Goal: Information Seeking & Learning: Learn about a topic

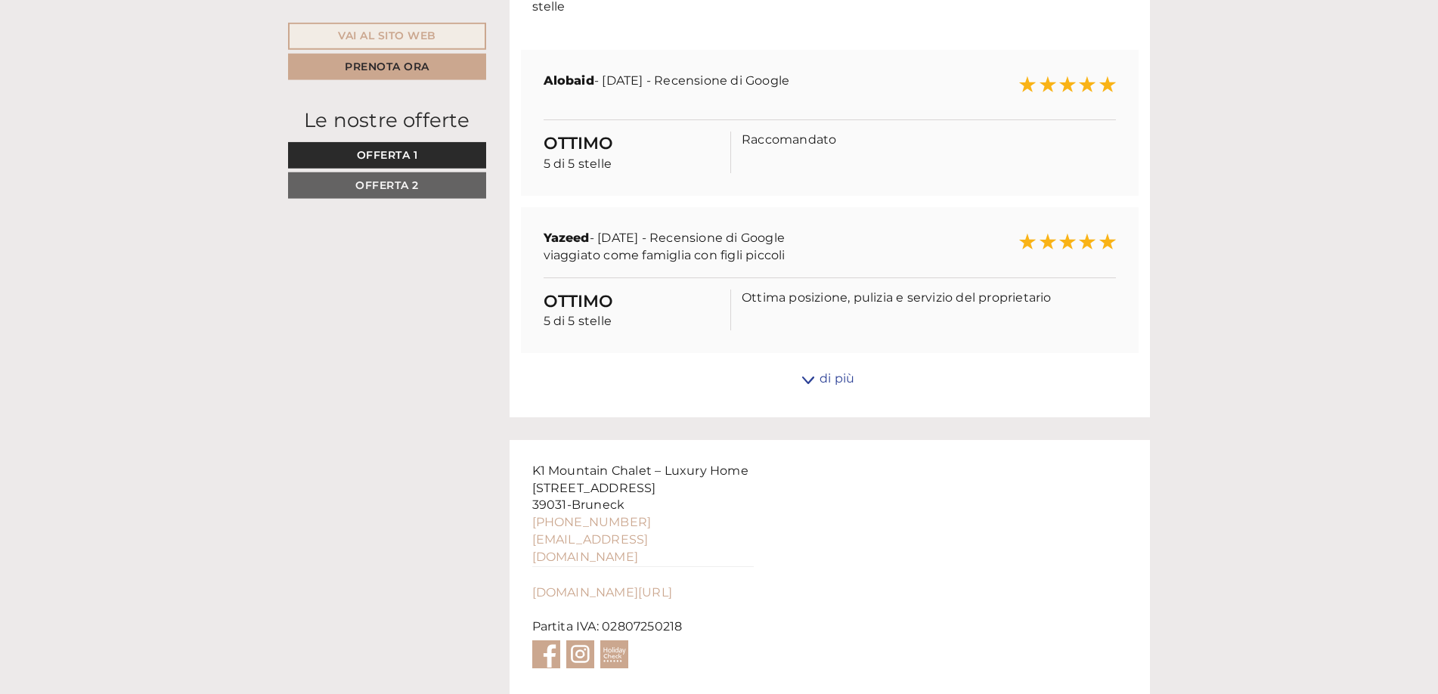
scroll to position [5880, 0]
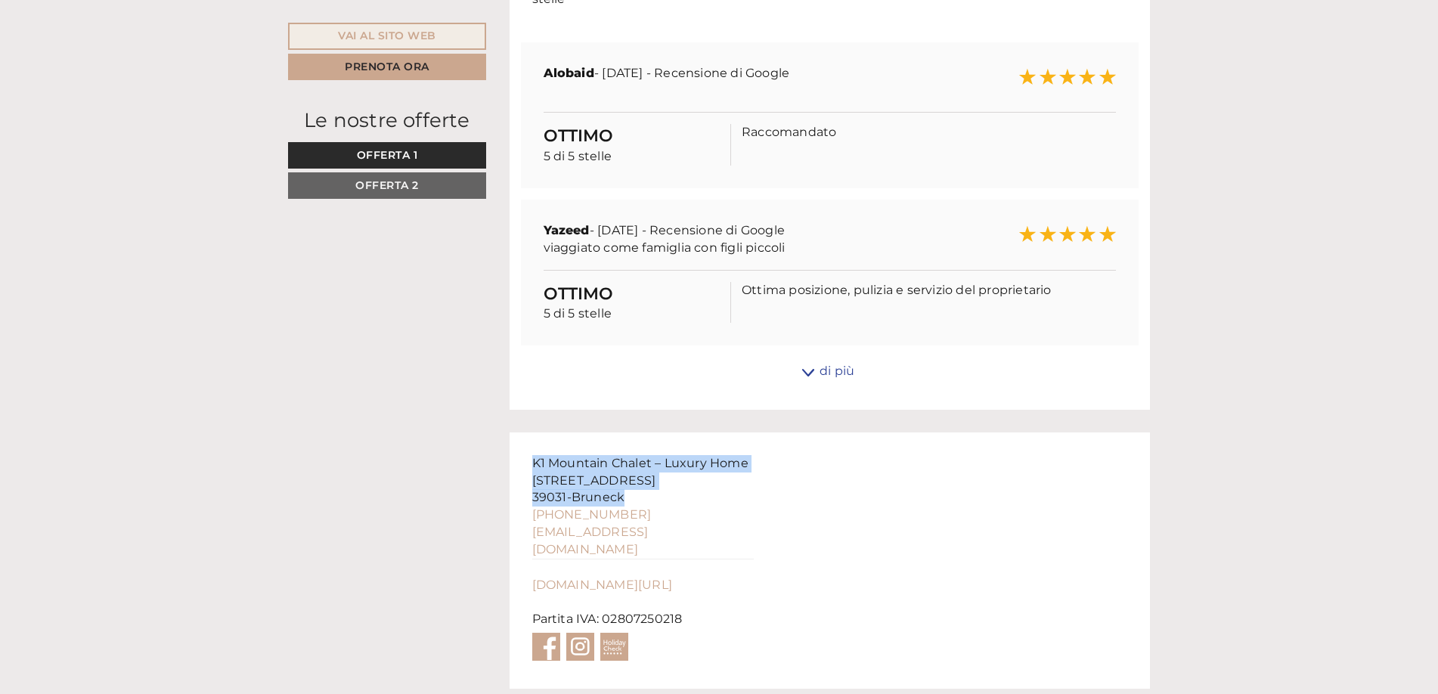
drag, startPoint x: 531, startPoint y: 417, endPoint x: 634, endPoint y: 460, distance: 111.5
click at [634, 460] on div "K1 Mountain Chalet – Luxury Home [STREET_ADDRESS] [PHONE_NUMBER] [EMAIL_ADDRESS…" at bounding box center [643, 560] width 267 height 256
copy div "K1 Mountain Chalet – Luxury Home [STREET_ADDRESS]"
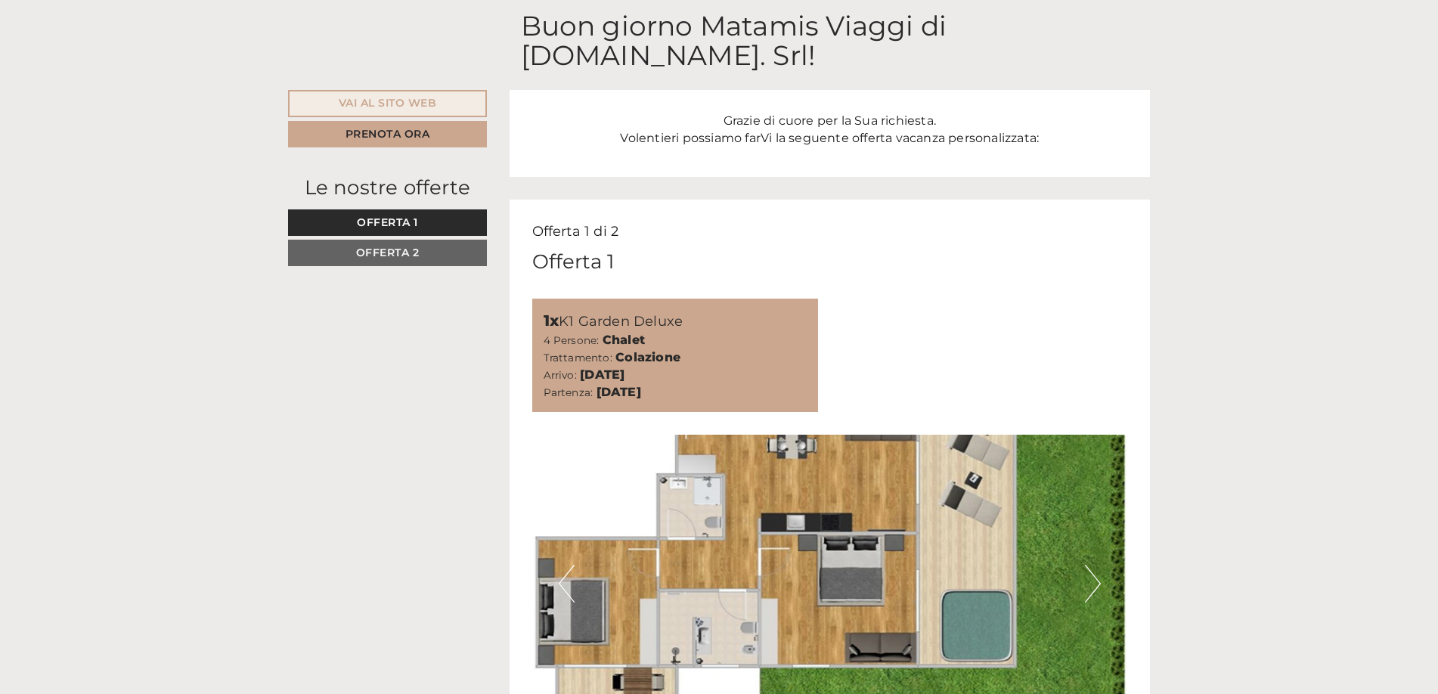
scroll to position [867, 0]
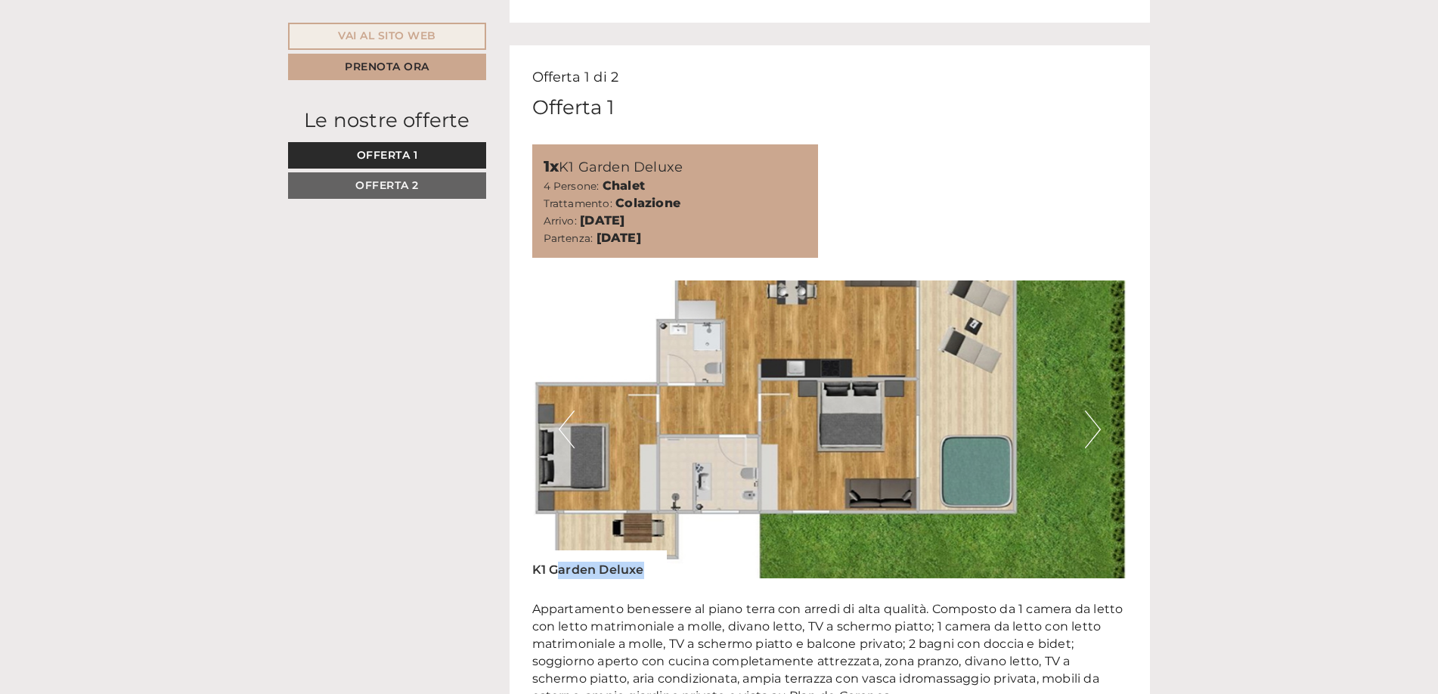
drag, startPoint x: 526, startPoint y: 538, endPoint x: 556, endPoint y: 547, distance: 31.8
click at [556, 547] on div "Offerta 1 di 2 Offerta 1 1x K1 Garden Deluxe 4 Persone: Chalet Trattamento: Col…" at bounding box center [830, 527] width 641 height 965
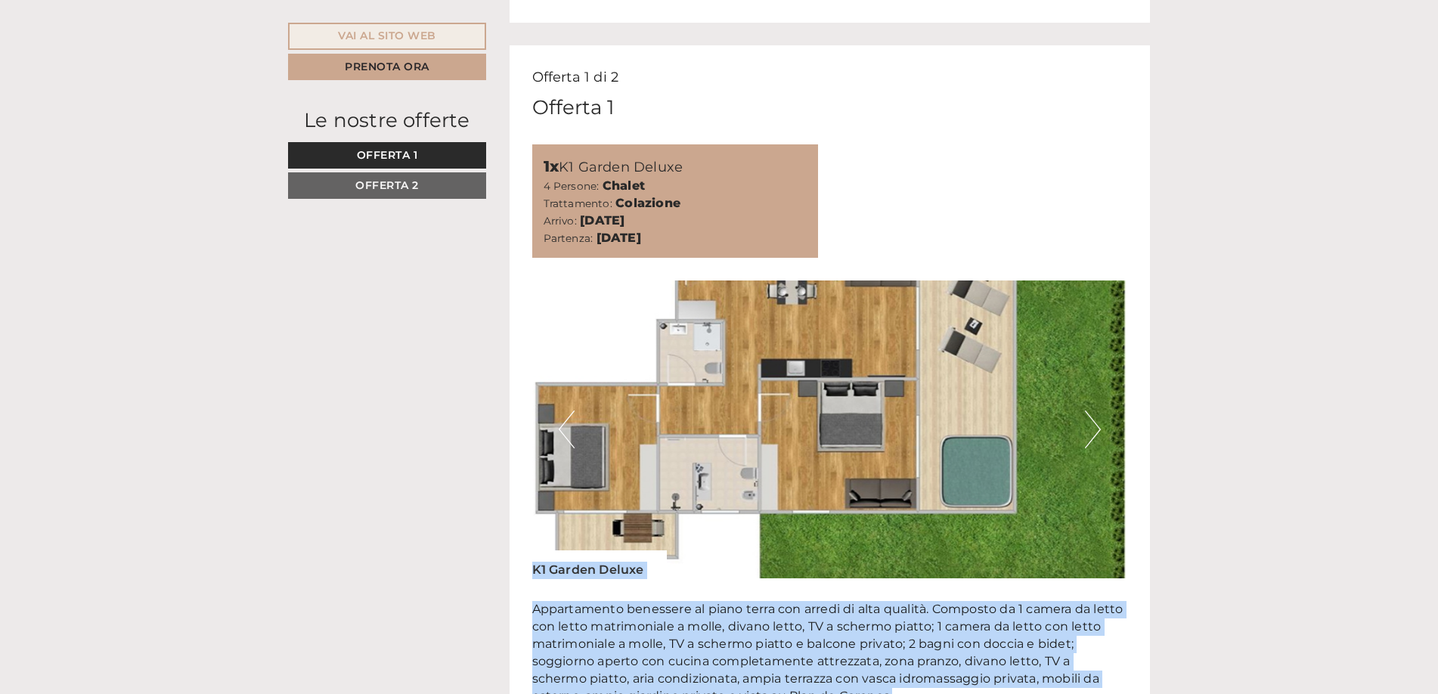
drag, startPoint x: 532, startPoint y: 543, endPoint x: 920, endPoint y: 668, distance: 407.7
click at [920, 668] on div "Previous Next" at bounding box center [830, 508] width 596 height 454
copy div "K1 Garden Deluxe Appartamento benessere al piano terra con arredi di alta quali…"
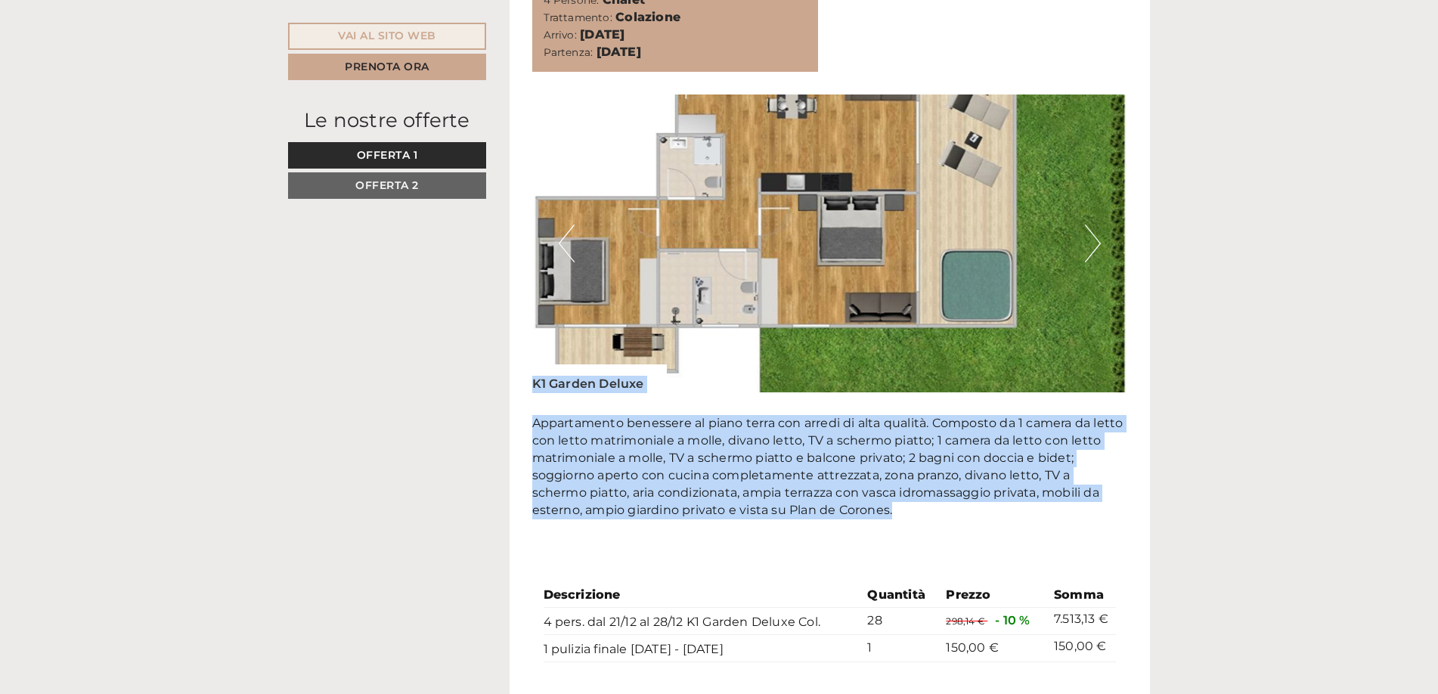
scroll to position [1021, 0]
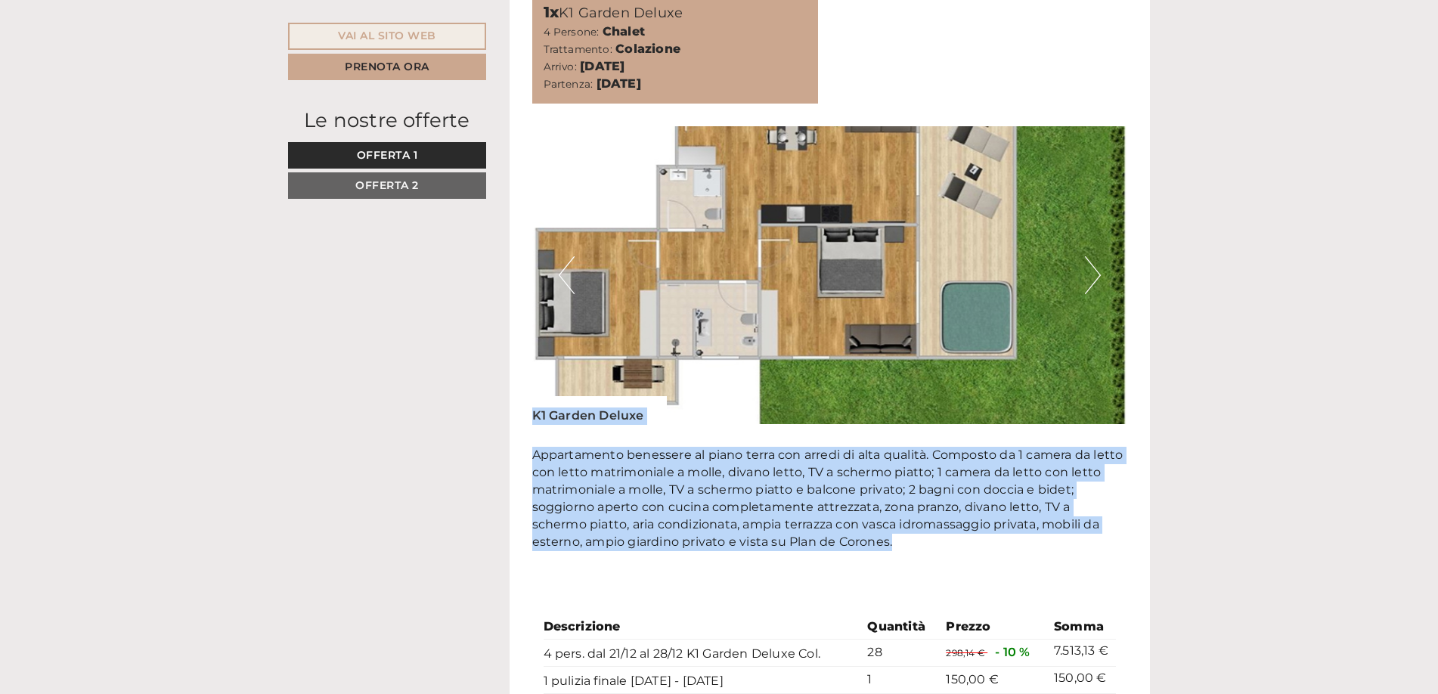
click at [1092, 256] on button "Next" at bounding box center [1093, 275] width 16 height 38
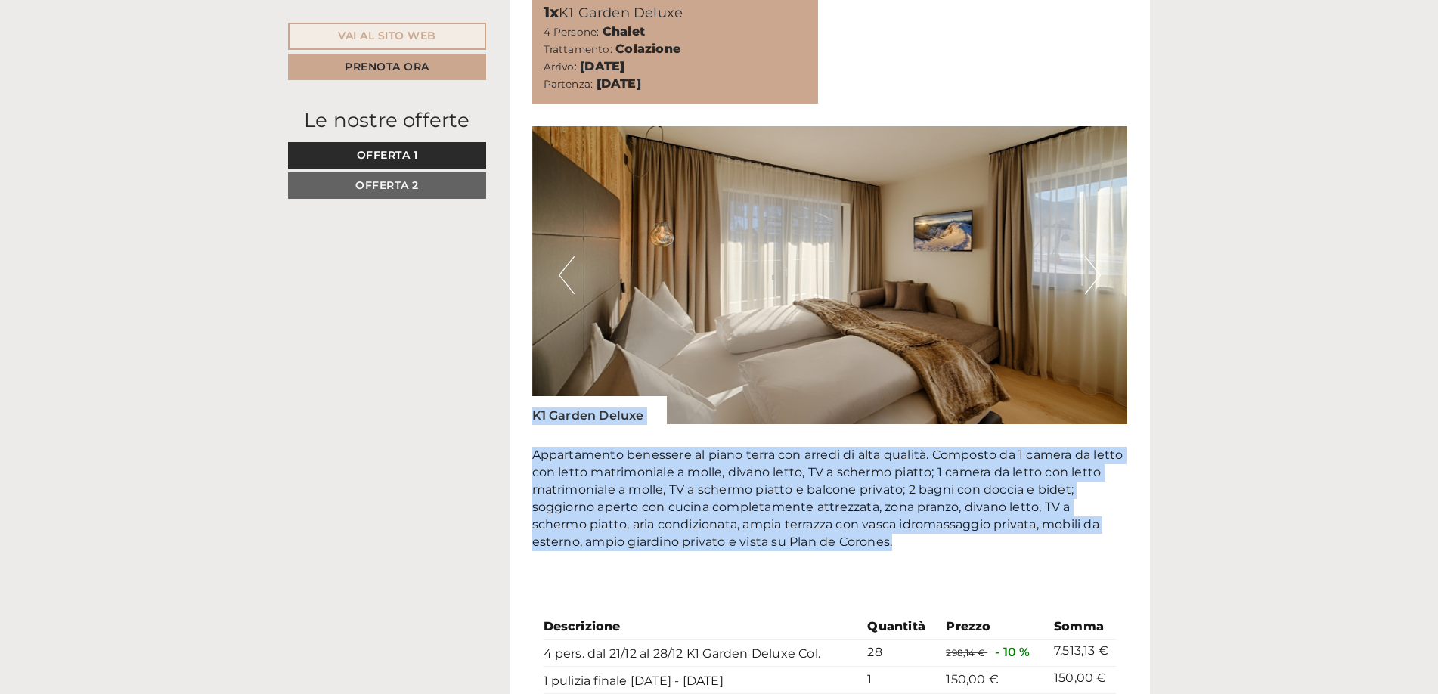
click at [1089, 256] on button "Next" at bounding box center [1093, 275] width 16 height 38
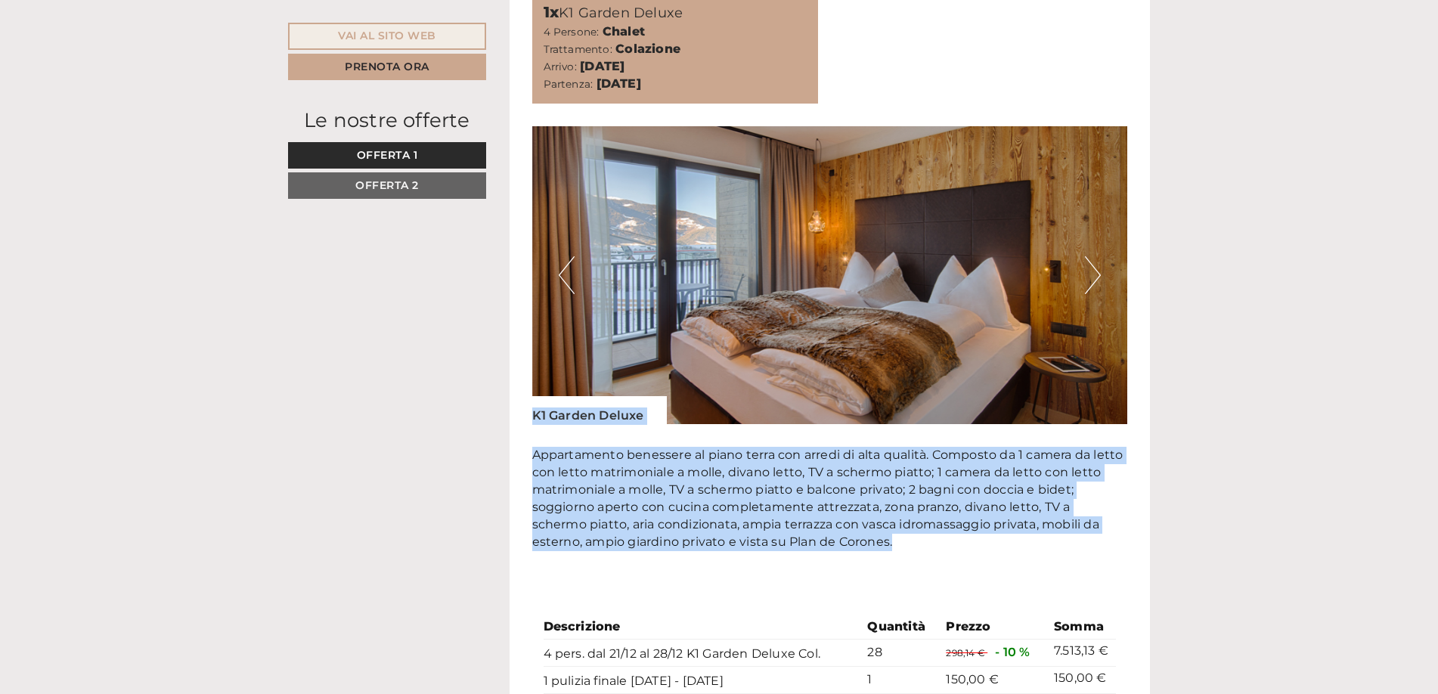
click at [1091, 256] on button "Next" at bounding box center [1093, 275] width 16 height 38
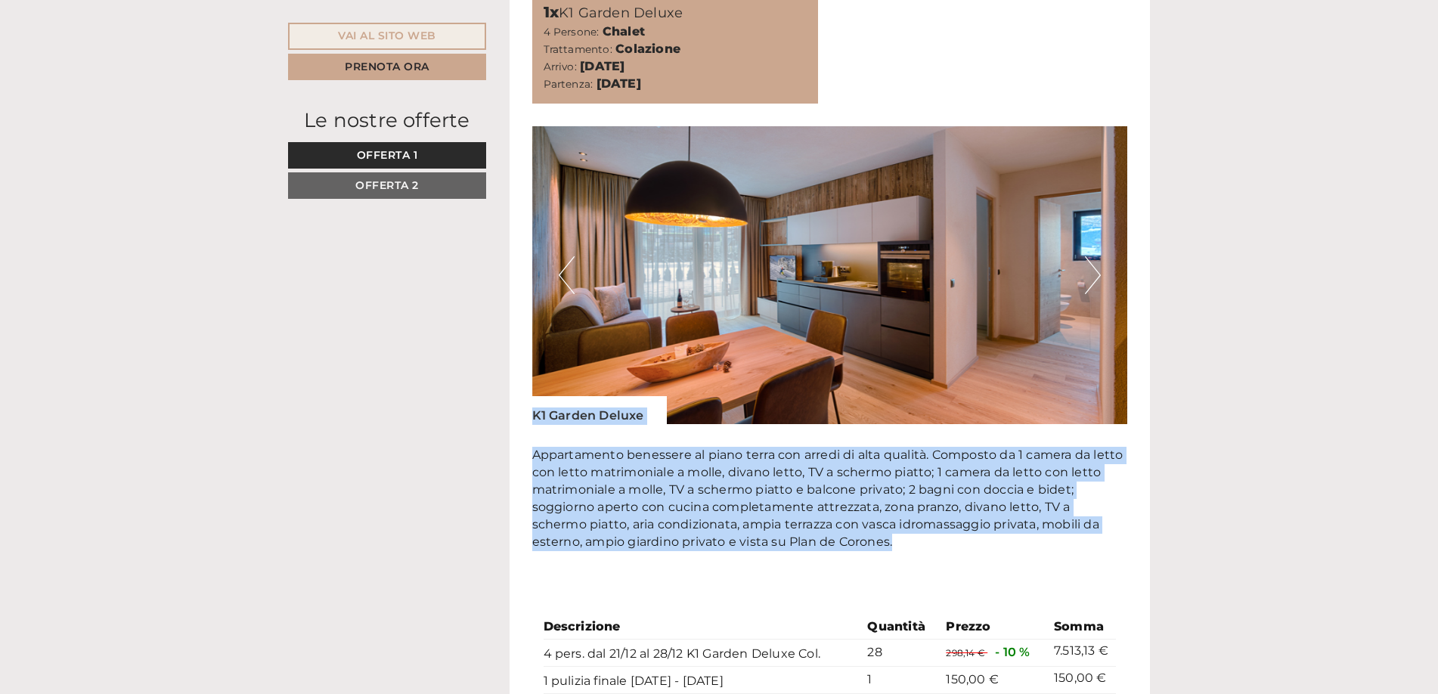
click at [1093, 256] on button "Next" at bounding box center [1093, 275] width 16 height 38
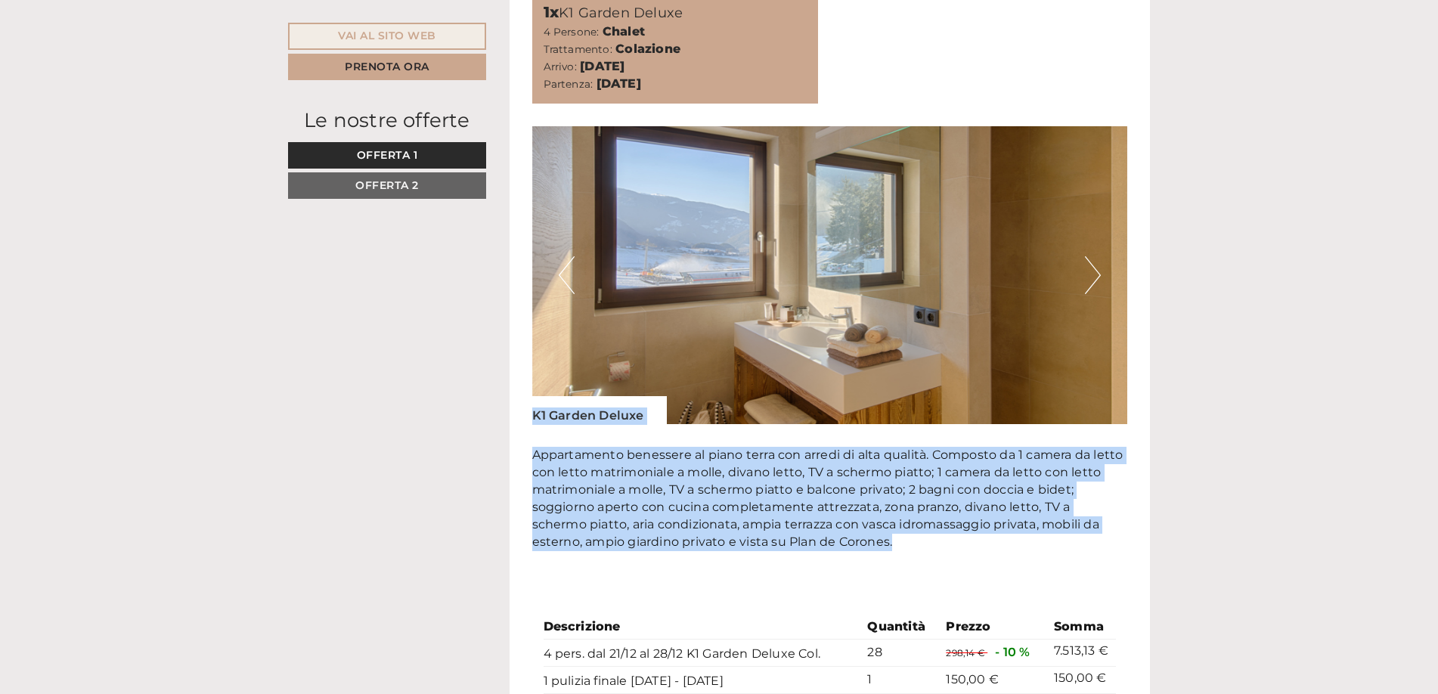
click at [1083, 246] on img at bounding box center [830, 275] width 596 height 298
click at [1098, 256] on button "Next" at bounding box center [1093, 275] width 16 height 38
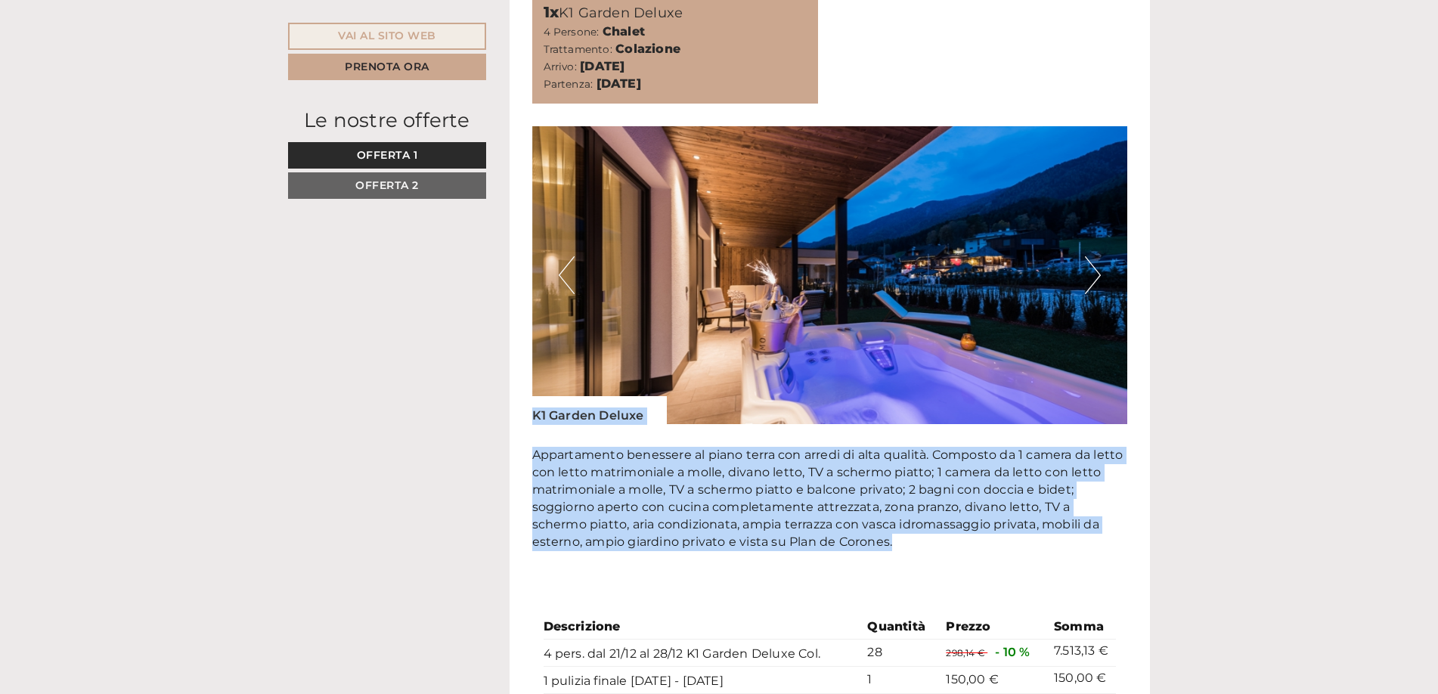
click at [1106, 246] on img at bounding box center [830, 275] width 596 height 298
click at [1094, 256] on button "Next" at bounding box center [1093, 275] width 16 height 38
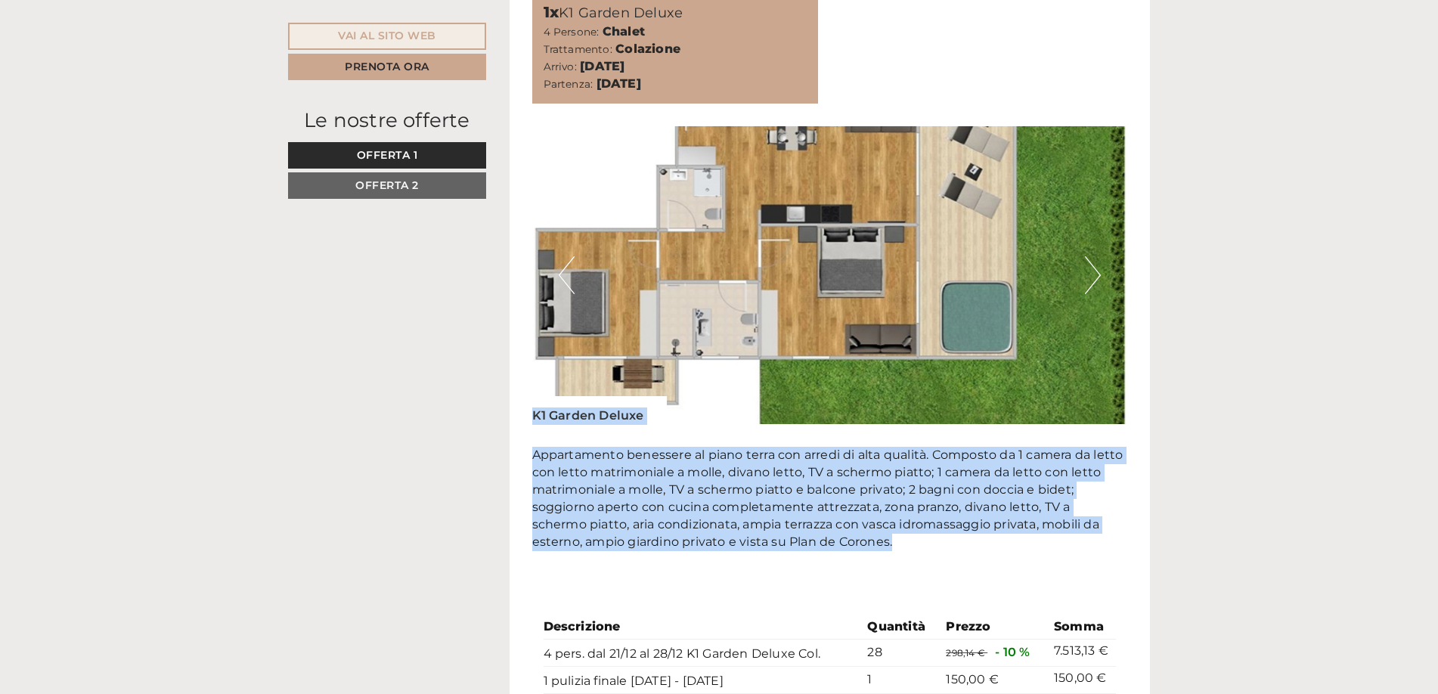
click at [1094, 256] on button "Next" at bounding box center [1093, 275] width 16 height 38
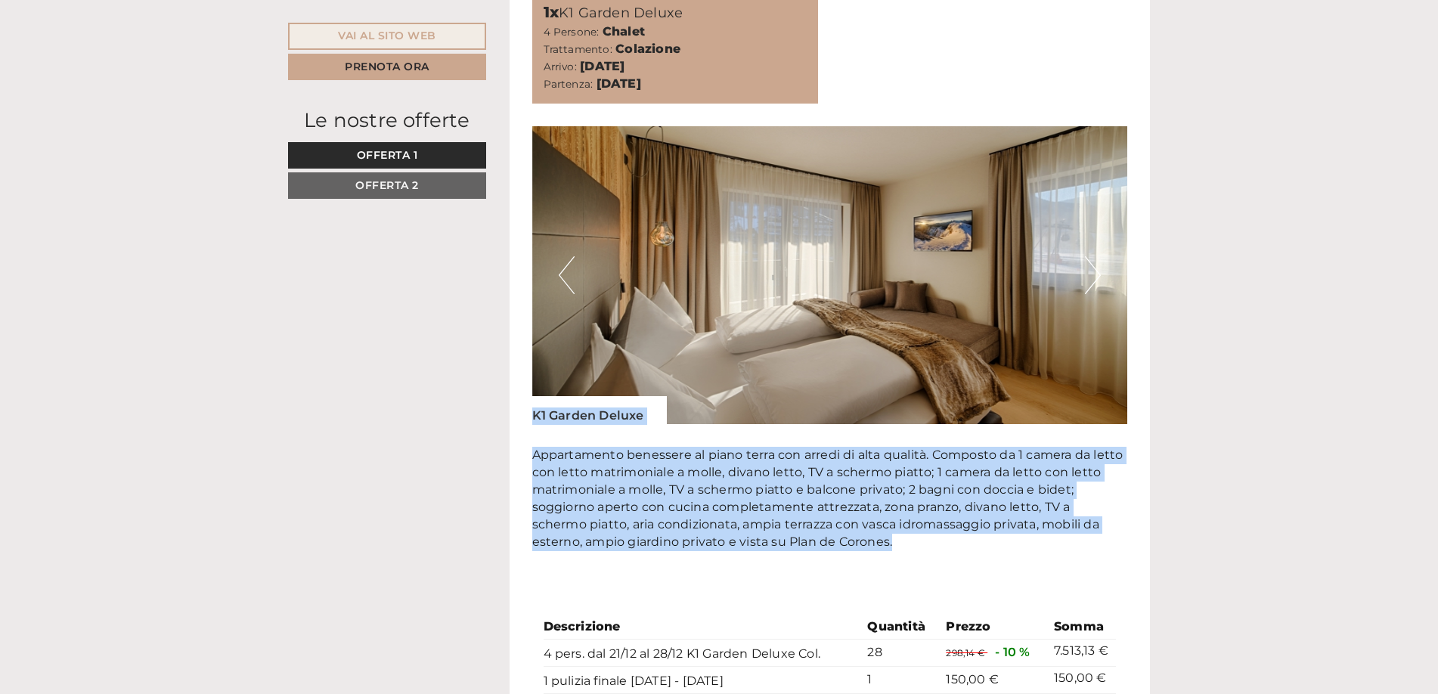
click at [1094, 256] on button "Next" at bounding box center [1093, 275] width 16 height 38
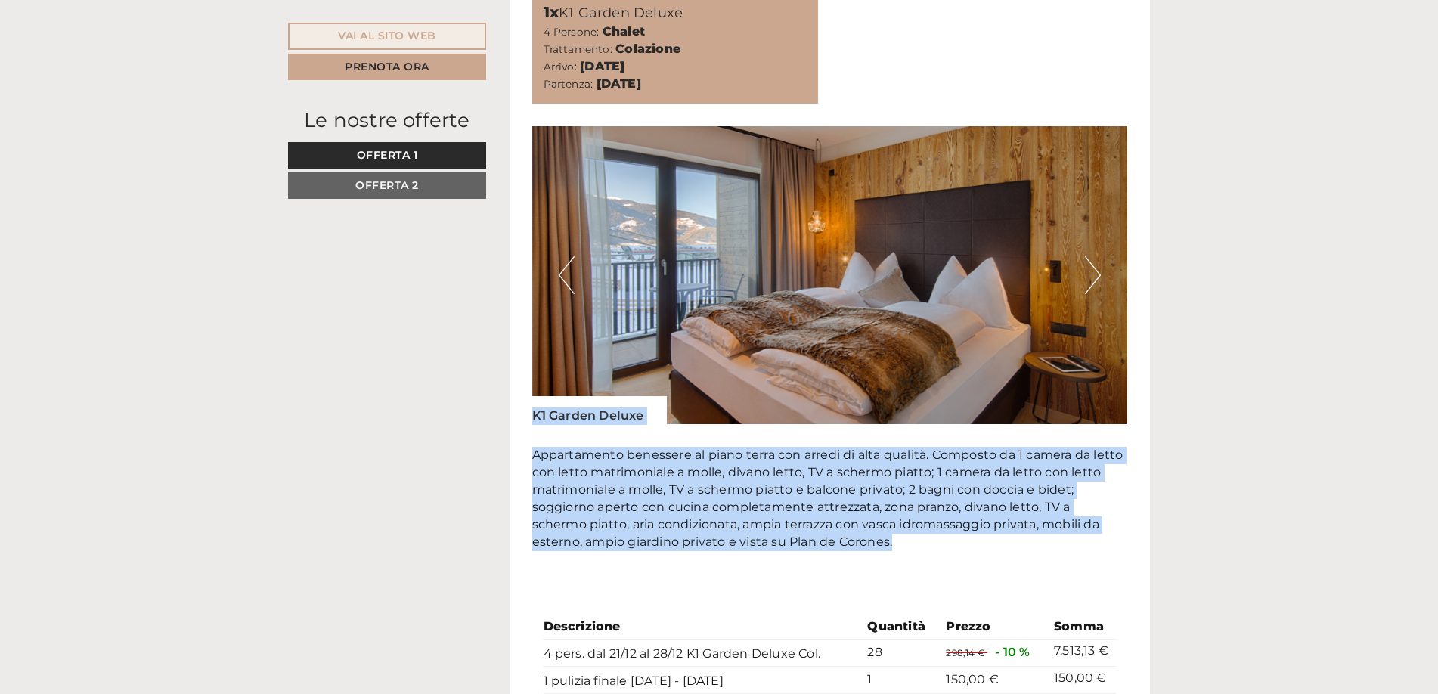
click at [1094, 256] on button "Next" at bounding box center [1093, 275] width 16 height 38
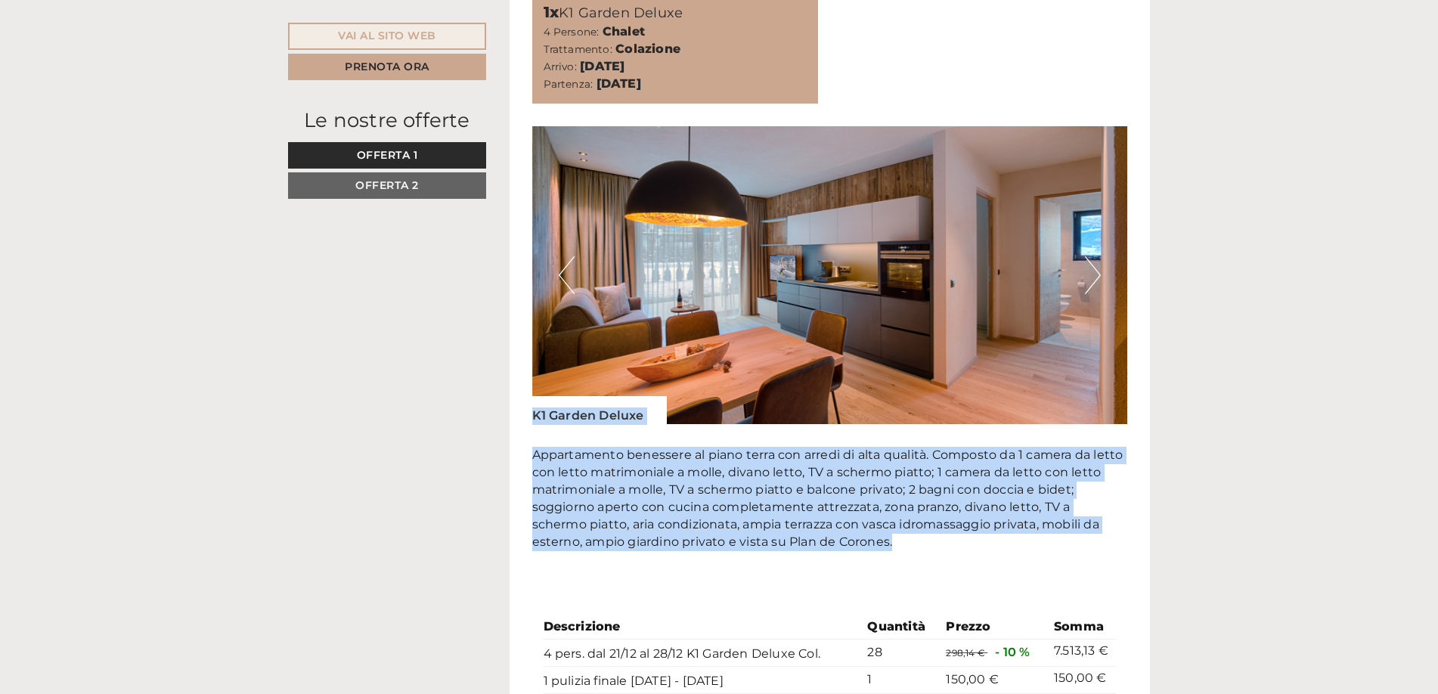
click at [1094, 256] on button "Next" at bounding box center [1093, 275] width 16 height 38
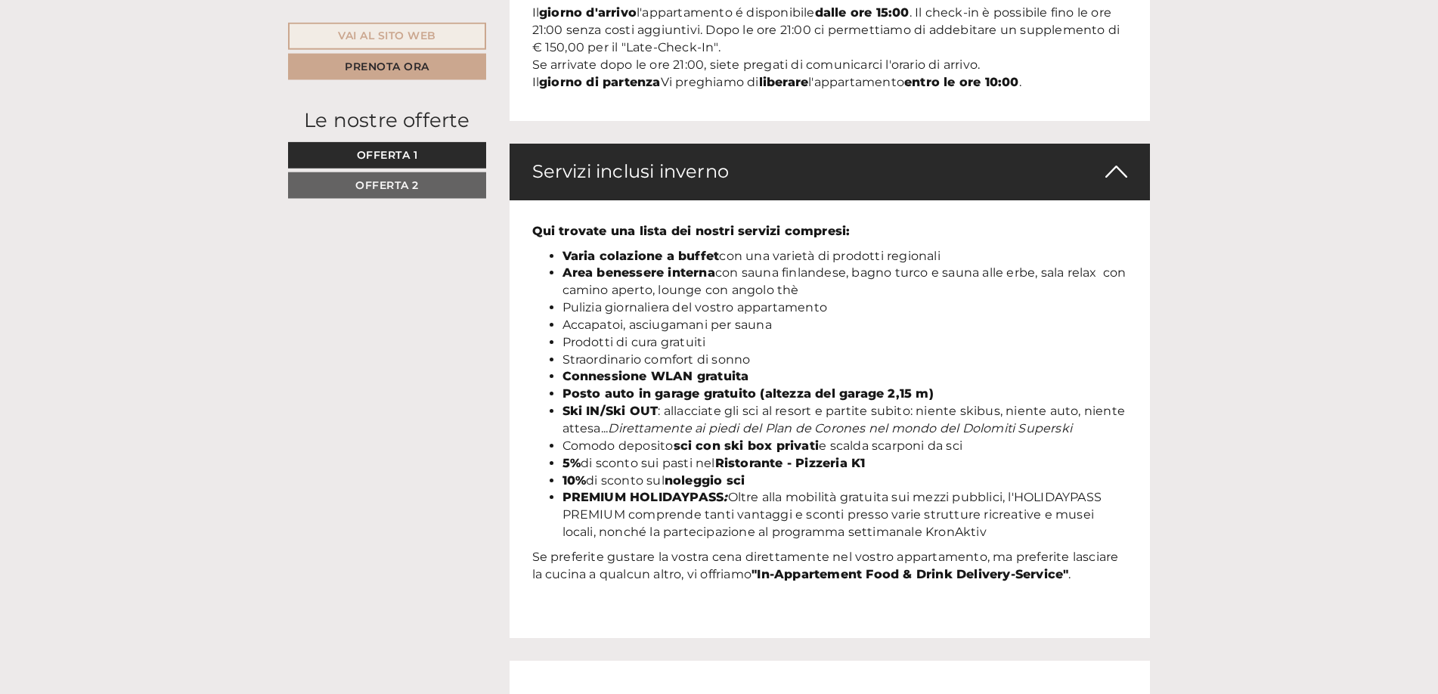
scroll to position [3104, 0]
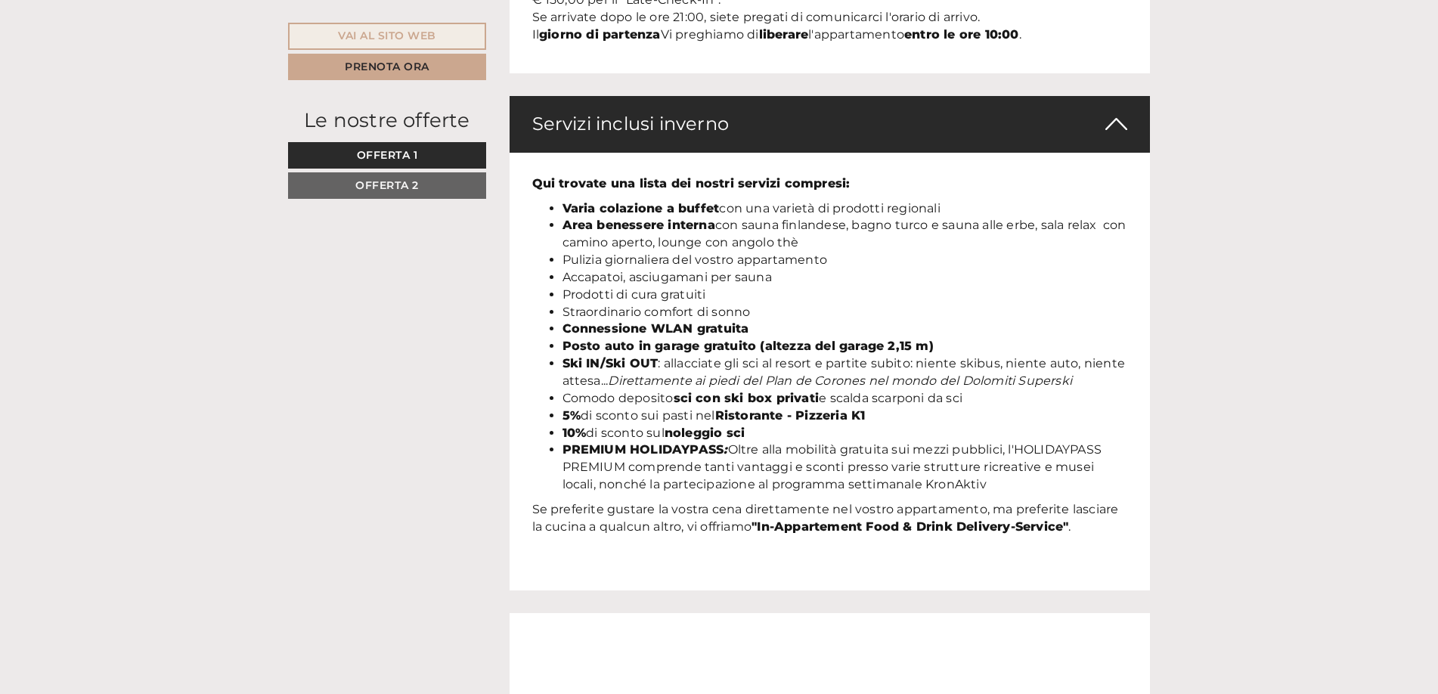
drag, startPoint x: 564, startPoint y: 181, endPoint x: 657, endPoint y: 188, distance: 93.3
click at [657, 200] on ul "Varia colazione a buffet con una varietà di prodotti regionali Area benessere i…" at bounding box center [830, 346] width 596 height 293
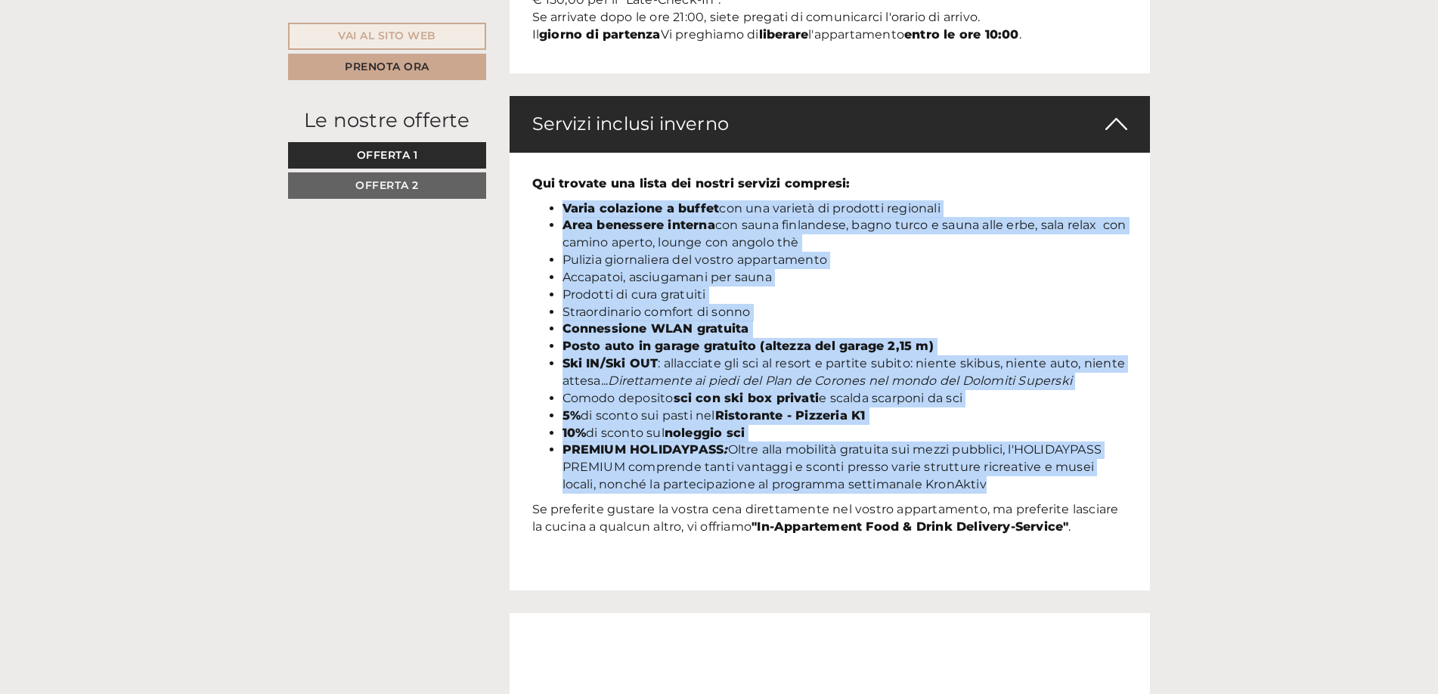
drag, startPoint x: 563, startPoint y: 177, endPoint x: 908, endPoint y: 428, distance: 427.1
click at [1027, 455] on ul "Varia colazione a buffet con una varietà di prodotti regionali Area benessere i…" at bounding box center [830, 346] width 596 height 293
copy ul "Lorem ipsumdolo s ametco adi eli seddoei te incididu utlaboree Dolo magnaaliq e…"
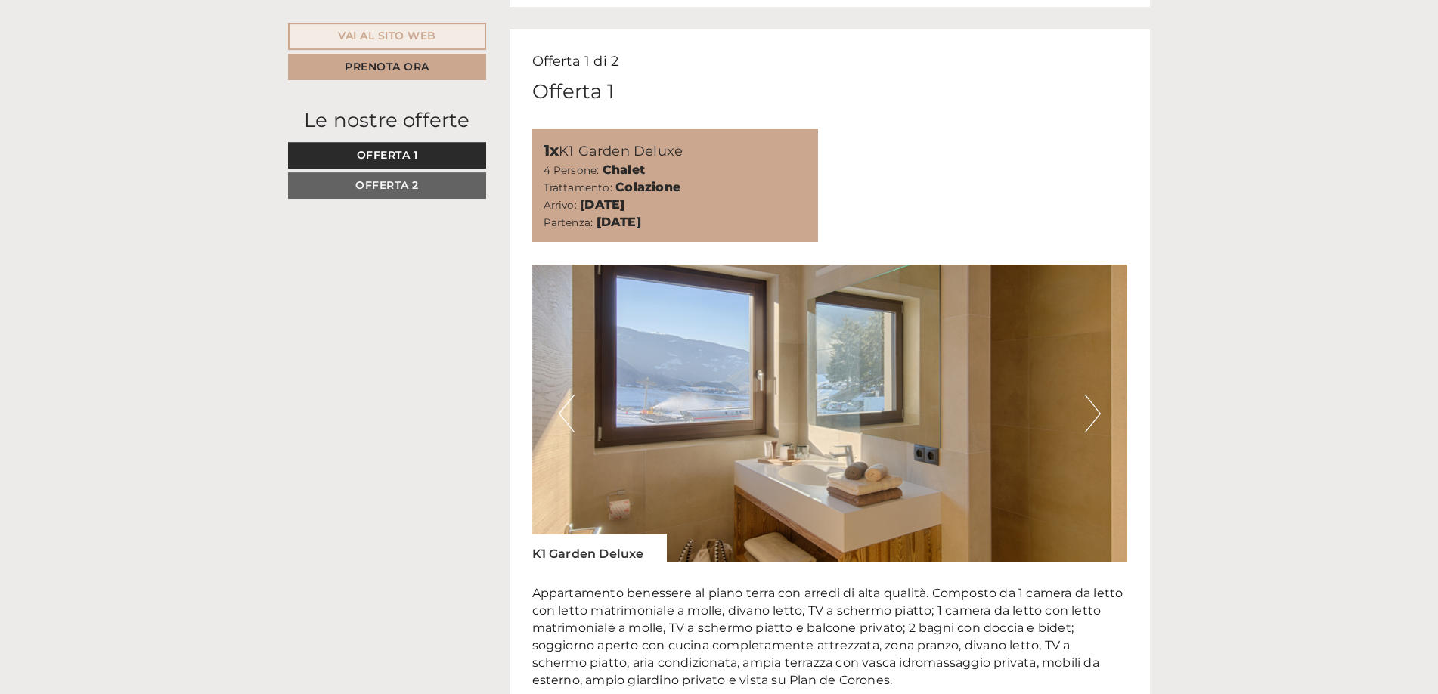
scroll to position [790, 0]
